Goal: Information Seeking & Learning: Learn about a topic

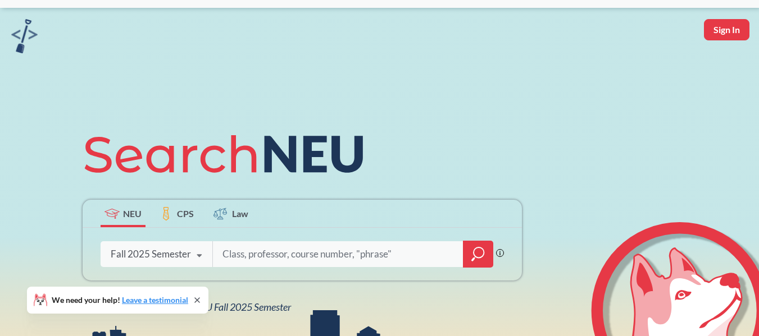
scroll to position [56, 0]
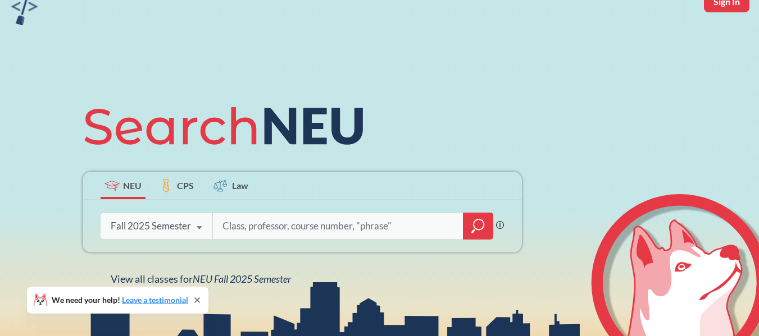
click at [274, 221] on input "search" at bounding box center [338, 227] width 234 height 24
type input "ie 6400"
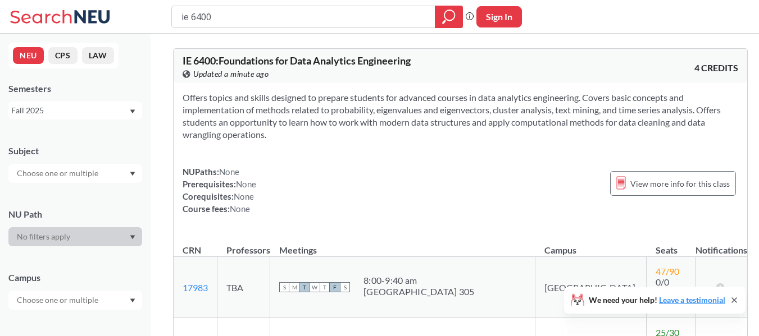
click at [399, 63] on span "IE 6400 : Foundations for Data Analytics Engineering" at bounding box center [297, 60] width 228 height 12
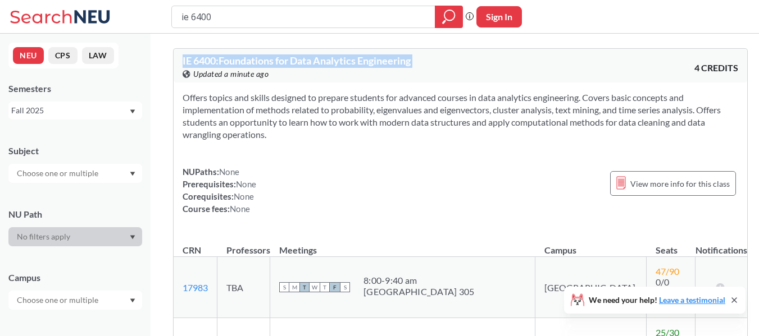
click at [399, 63] on span "IE 6400 : Foundations for Data Analytics Engineering" at bounding box center [297, 60] width 228 height 12
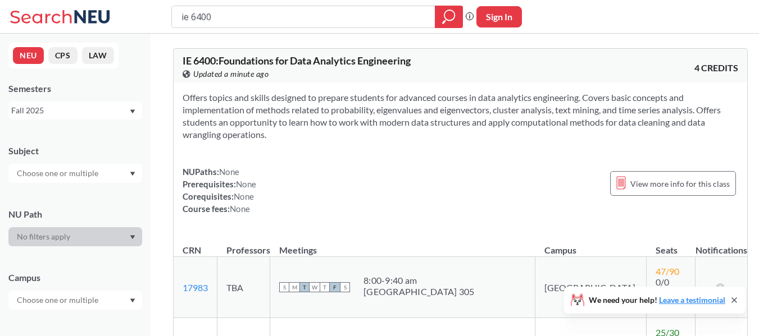
click at [405, 127] on section "Offers topics and skills designed to prepare students for advanced courses in d…" at bounding box center [460, 116] width 555 height 49
